Goal: Task Accomplishment & Management: Manage account settings

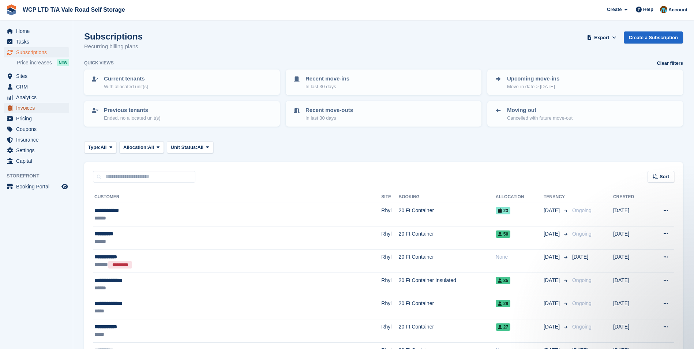
drag, startPoint x: 0, startPoint y: 0, endPoint x: 32, endPoint y: 106, distance: 111.3
click at [32, 106] on span "Invoices" at bounding box center [38, 108] width 44 height 10
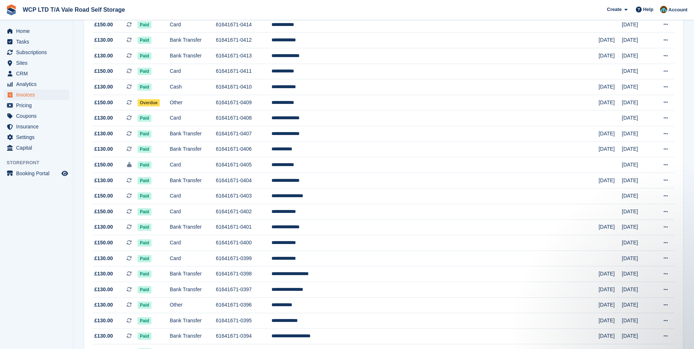
click at [21, 239] on aside "Home Tasks Subscriptions Subscriptions Subscriptions Price increases NEW Price …" at bounding box center [36, 176] width 73 height 313
click at [29, 63] on span "Sites" at bounding box center [38, 63] width 44 height 10
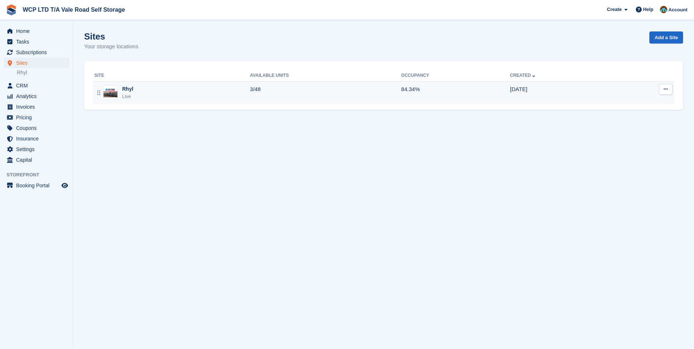
click at [186, 96] on div "Rhyl Live" at bounding box center [172, 92] width 156 height 15
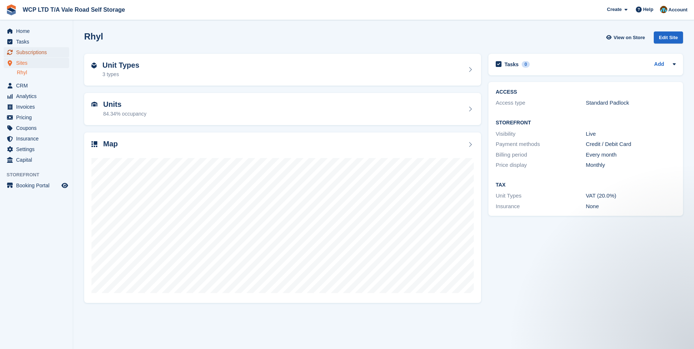
click at [41, 53] on span "Subscriptions" at bounding box center [38, 52] width 44 height 10
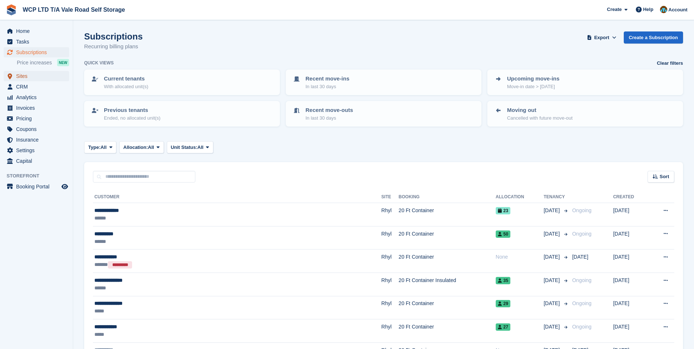
click at [38, 77] on span "Sites" at bounding box center [38, 76] width 44 height 10
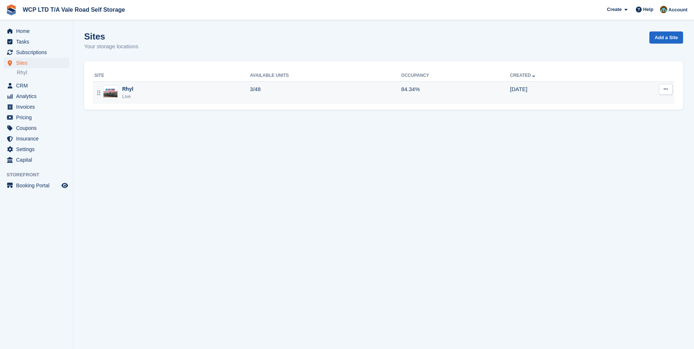
click at [168, 93] on div "Rhyl Live" at bounding box center [172, 92] width 156 height 15
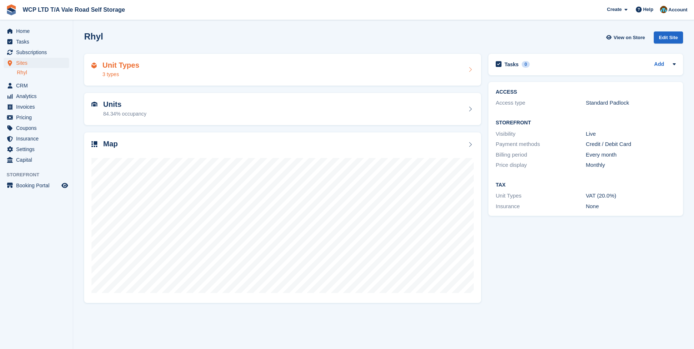
click at [173, 76] on div "Unit Types 3 types" at bounding box center [282, 70] width 382 height 18
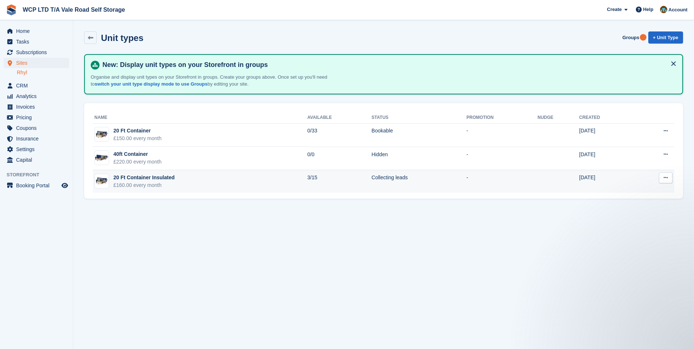
click at [133, 182] on div "£160.00 every month" at bounding box center [143, 186] width 61 height 8
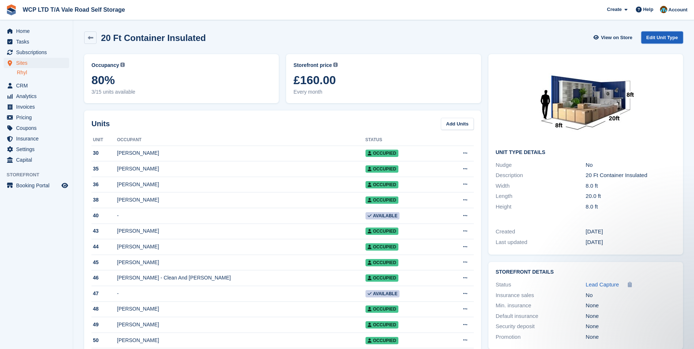
click at [653, 36] on link "Edit Unit Type" at bounding box center [663, 37] width 42 height 12
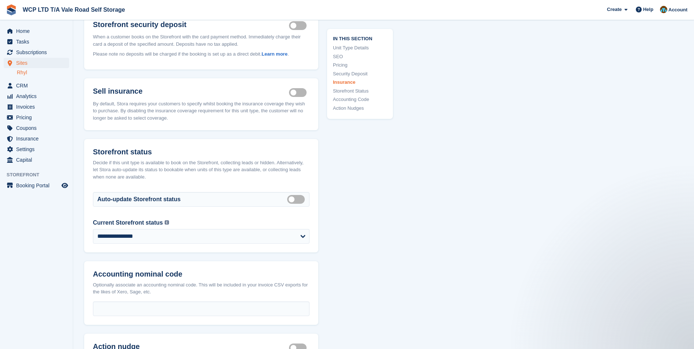
scroll to position [952, 0]
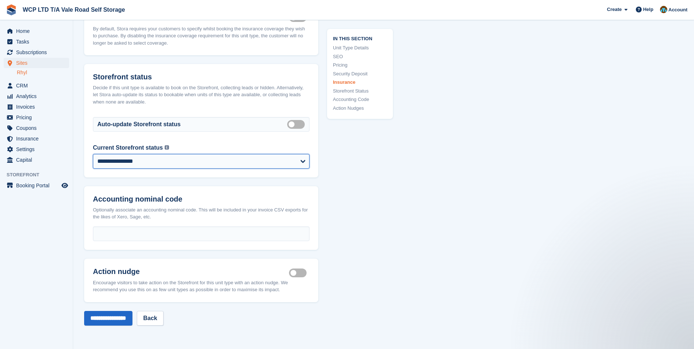
click at [135, 162] on select "**********" at bounding box center [201, 161] width 217 height 15
select select "********"
click at [93, 154] on select "**********" at bounding box center [201, 161] width 217 height 15
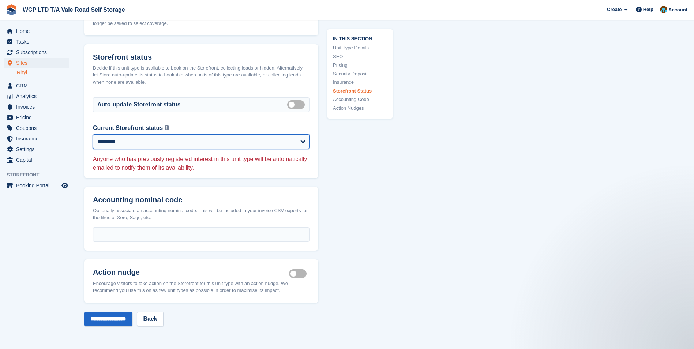
scroll to position [988, 0]
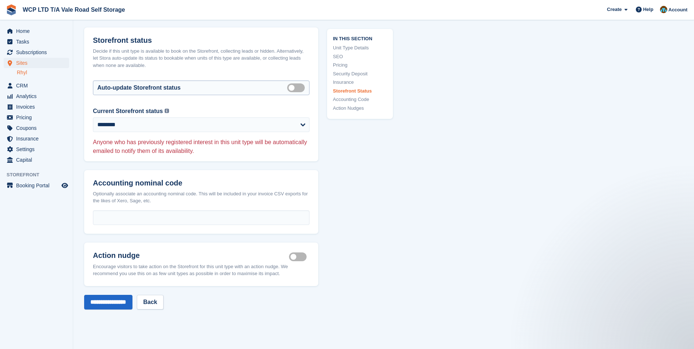
click at [291, 88] on label "Auto manage storefront status" at bounding box center [297, 87] width 20 height 1
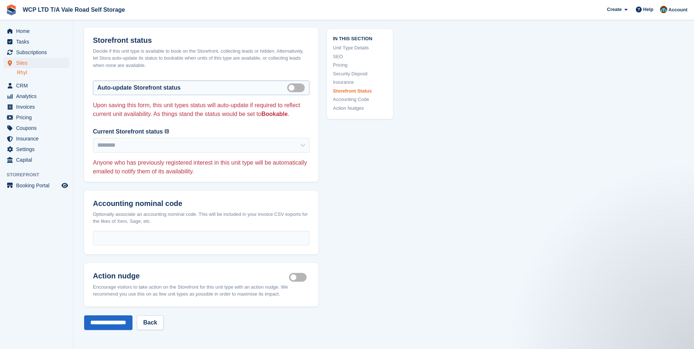
click at [299, 87] on label "Auto manage storefront status" at bounding box center [297, 87] width 20 height 1
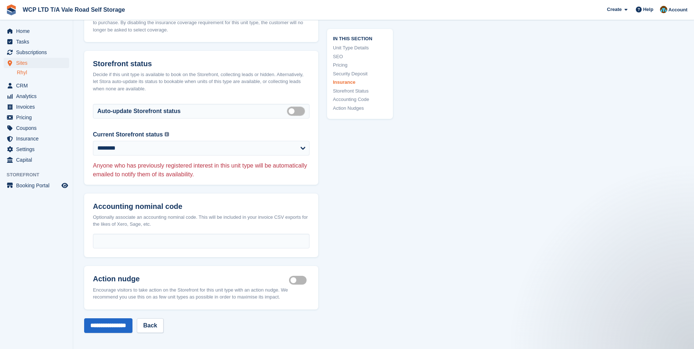
scroll to position [1061, 0]
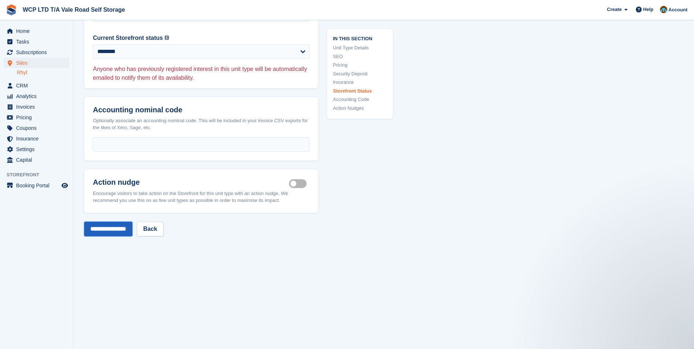
click at [95, 231] on input "**********" at bounding box center [108, 229] width 48 height 15
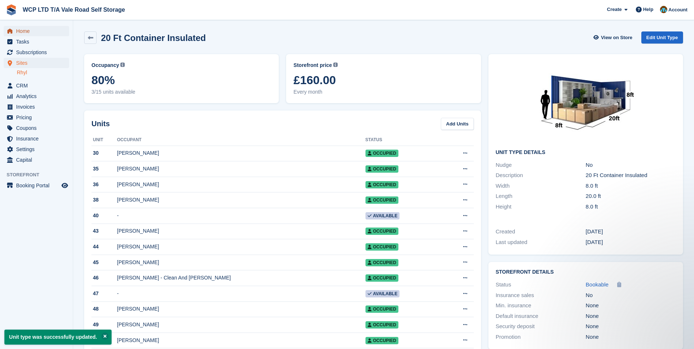
click at [14, 29] on span "menu" at bounding box center [9, 31] width 9 height 9
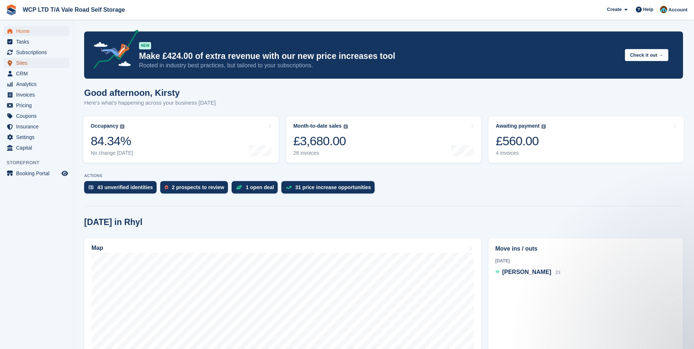
click at [20, 62] on span "Sites" at bounding box center [38, 63] width 44 height 10
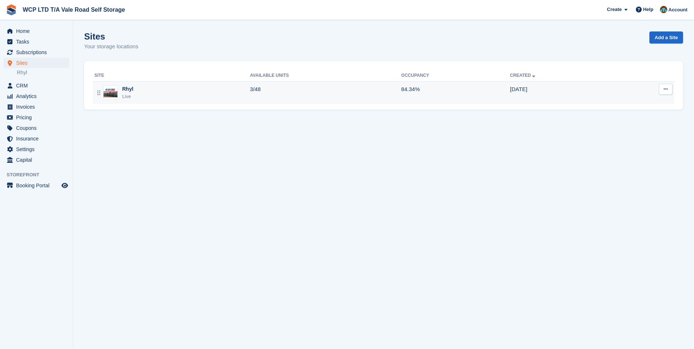
click at [150, 97] on div "Rhyl Live" at bounding box center [172, 92] width 156 height 15
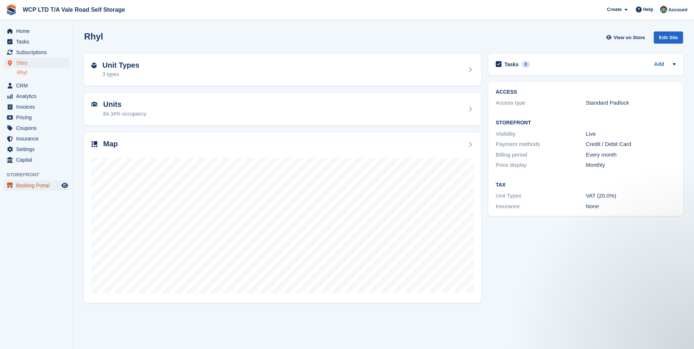
click at [22, 185] on span "Booking Portal" at bounding box center [38, 185] width 44 height 10
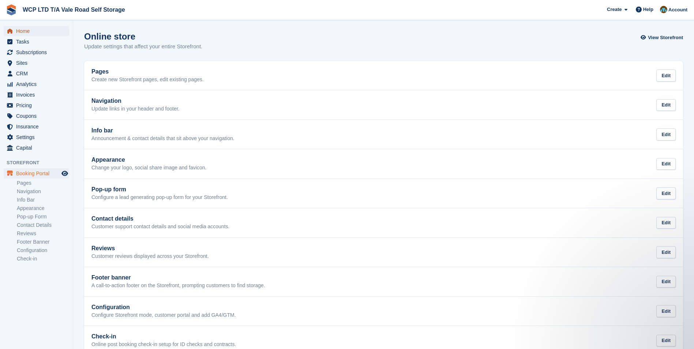
click at [20, 34] on span "Home" at bounding box center [38, 31] width 44 height 10
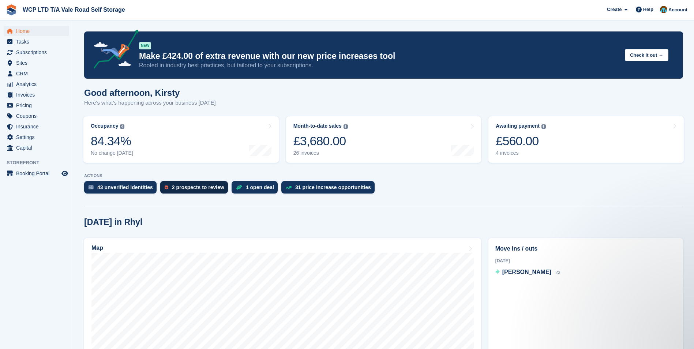
click at [184, 188] on div "2 prospects to review" at bounding box center [198, 187] width 52 height 6
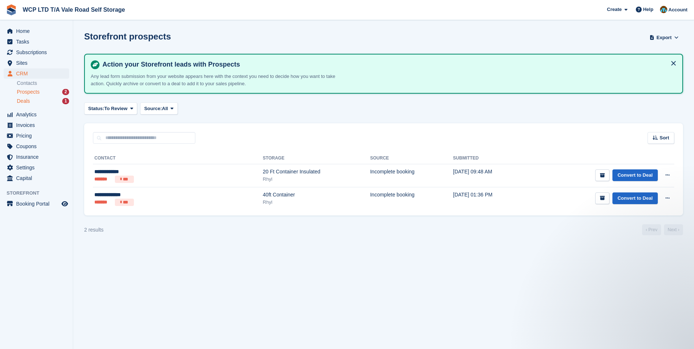
click at [19, 103] on span "Deals" at bounding box center [23, 101] width 13 height 7
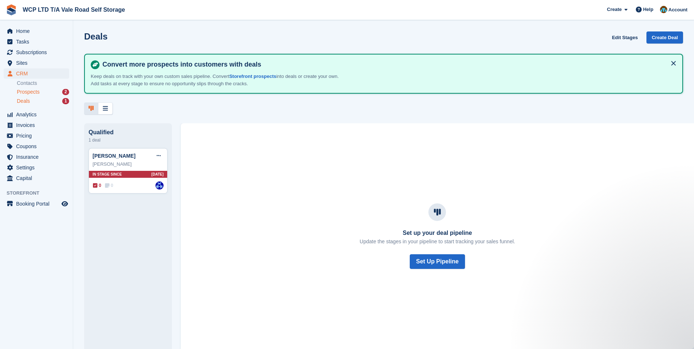
click at [23, 89] on span "Prospects" at bounding box center [28, 92] width 23 height 7
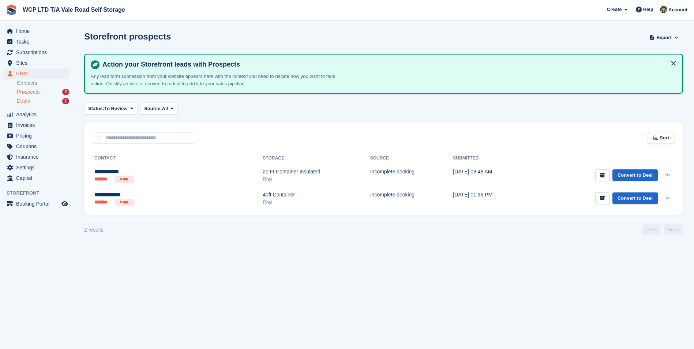
click at [20, 102] on span "Deals" at bounding box center [23, 101] width 13 height 7
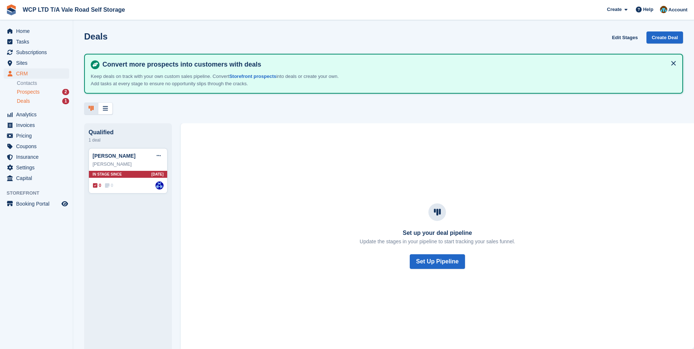
click at [20, 92] on span "Prospects" at bounding box center [28, 92] width 23 height 7
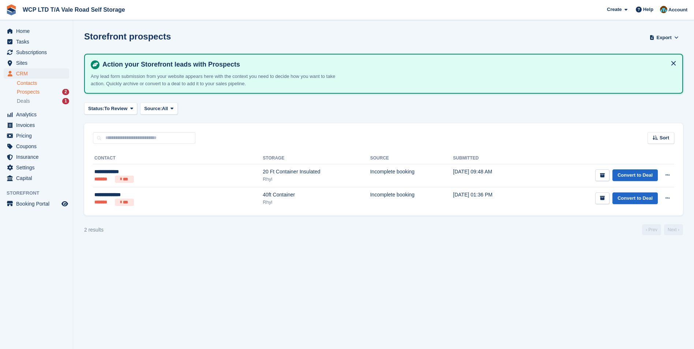
click at [22, 83] on link "Contacts" at bounding box center [43, 83] width 52 height 7
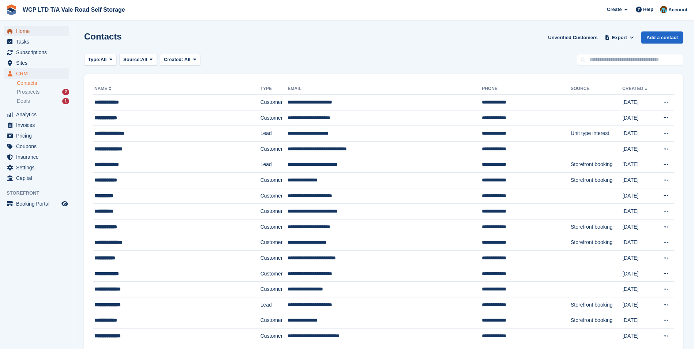
click at [19, 27] on span "Home" at bounding box center [38, 31] width 44 height 10
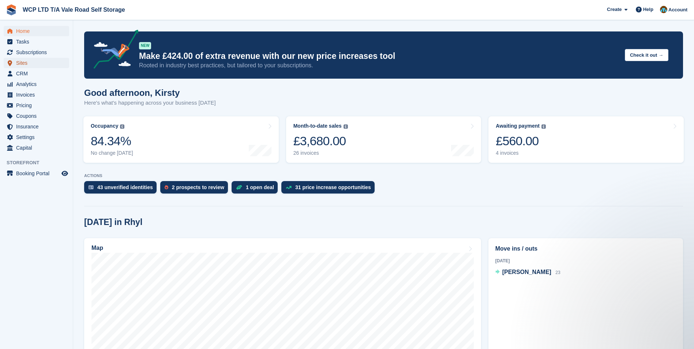
click at [29, 59] on span "Sites" at bounding box center [38, 63] width 44 height 10
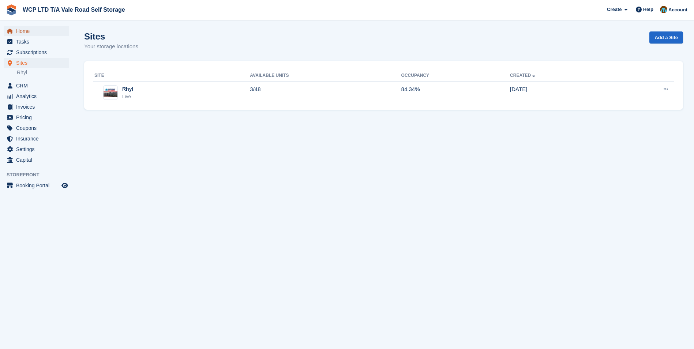
click at [20, 26] on span "Home" at bounding box center [38, 31] width 44 height 10
